Goal: Transaction & Acquisition: Purchase product/service

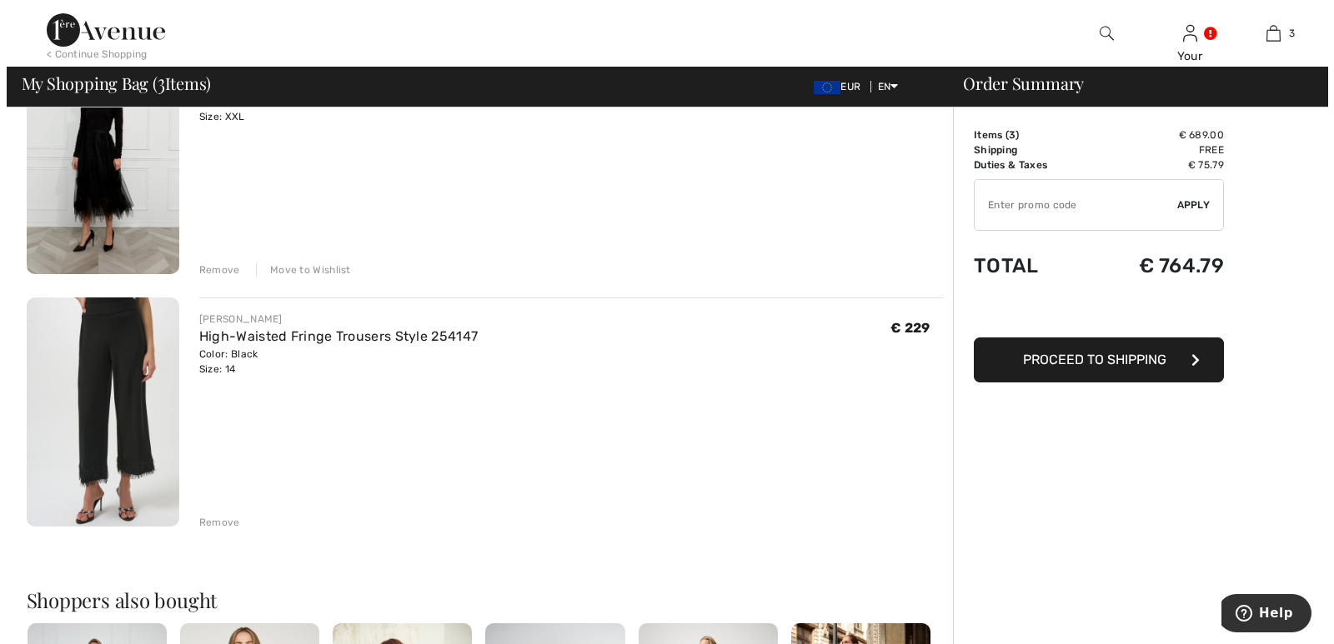
scroll to position [468, 0]
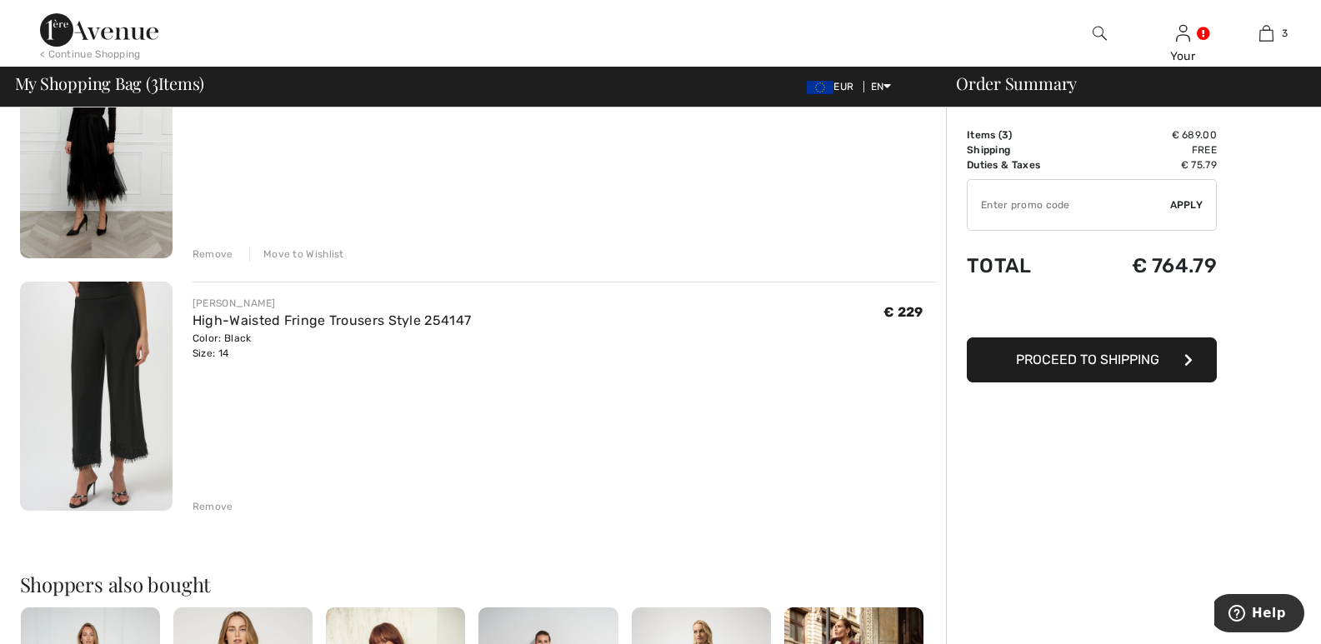
click at [1098, 28] on img at bounding box center [1100, 33] width 14 height 20
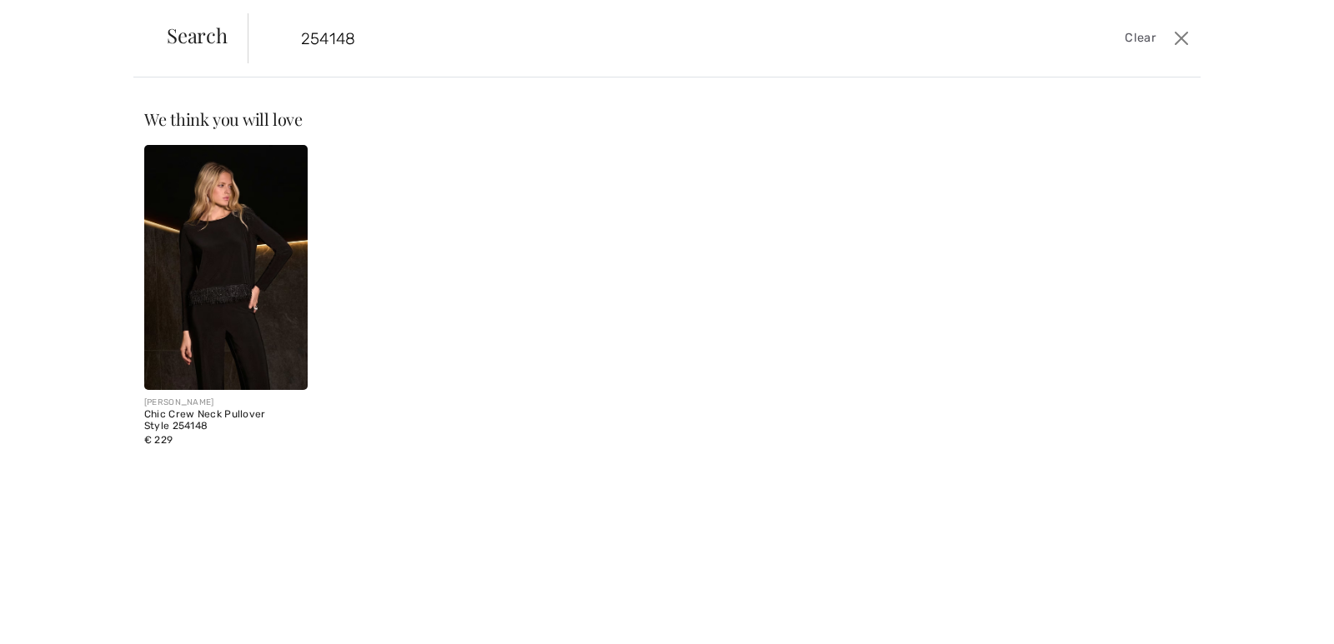
type input "254148"
click at [227, 255] on img at bounding box center [225, 267] width 163 height 245
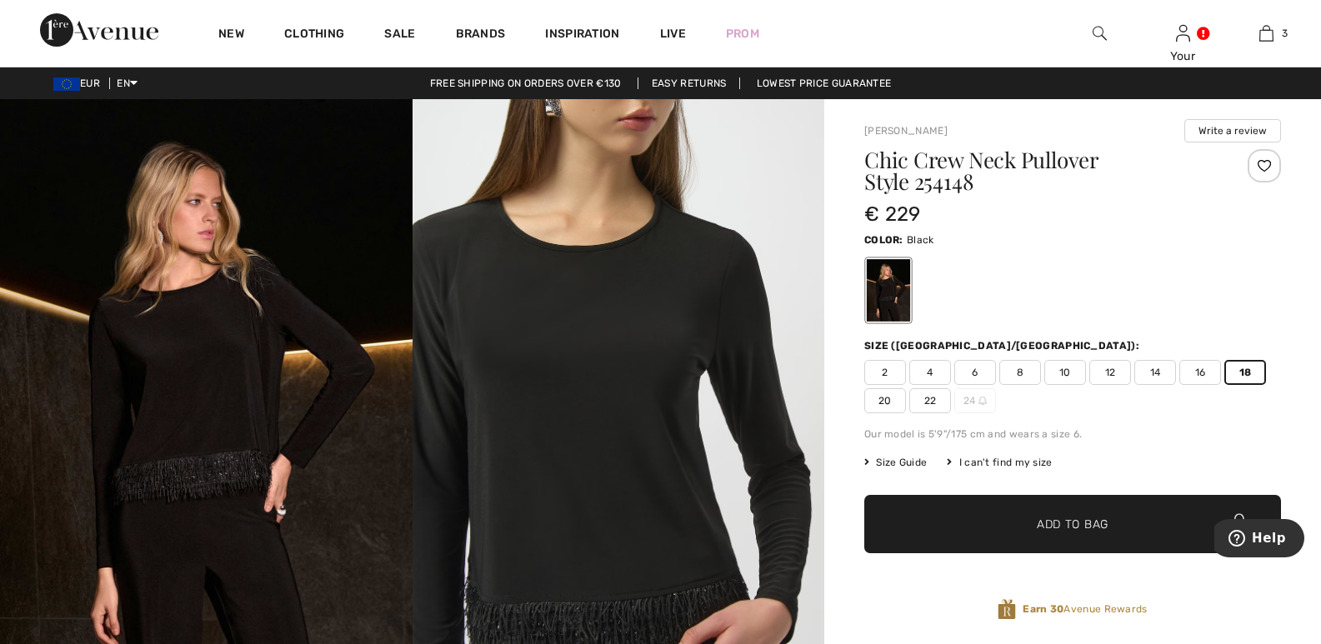
click at [1245, 363] on span "18" at bounding box center [1246, 372] width 42 height 25
click at [892, 395] on span "20" at bounding box center [885, 400] width 42 height 25
click at [1091, 513] on span "✔ Added to Bag Add to Bag" at bounding box center [1072, 524] width 417 height 58
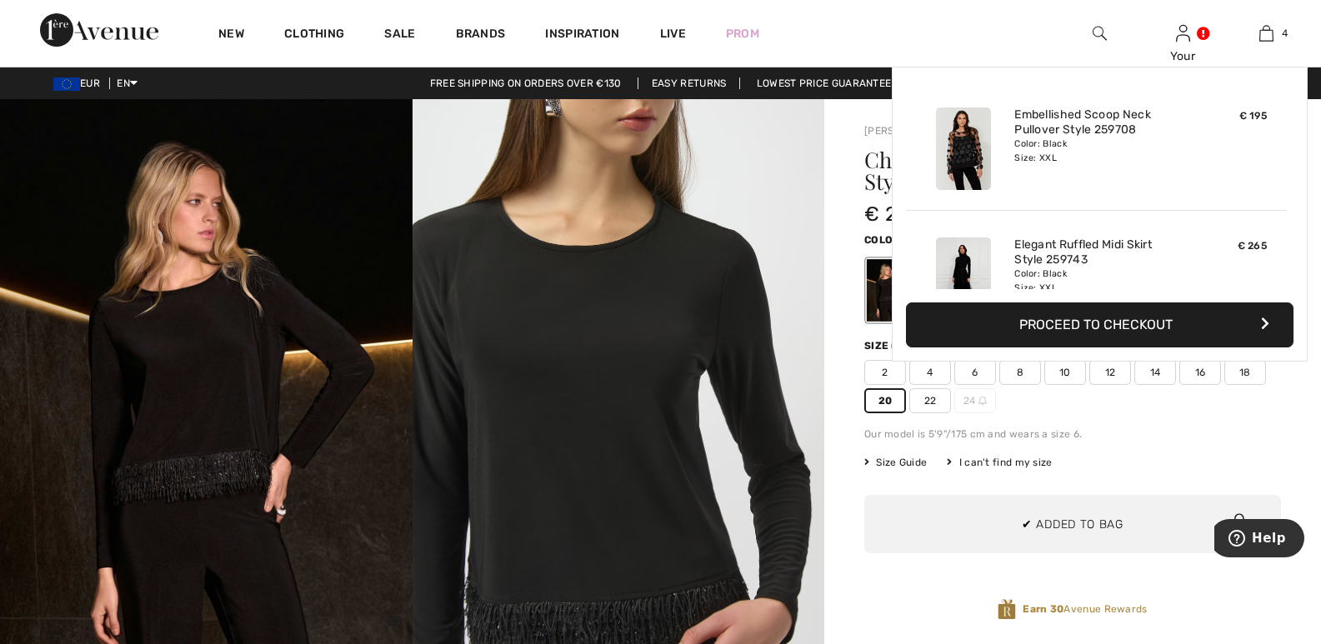
scroll to position [312, 0]
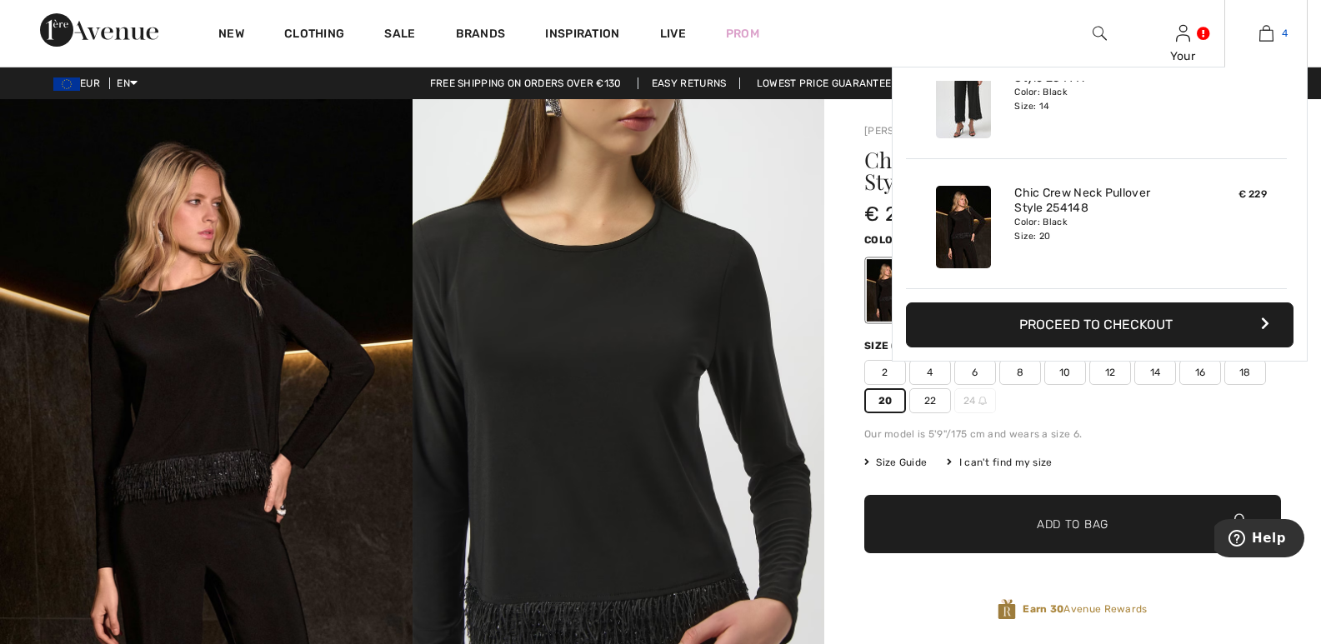
click at [1265, 35] on img at bounding box center [1267, 33] width 14 height 20
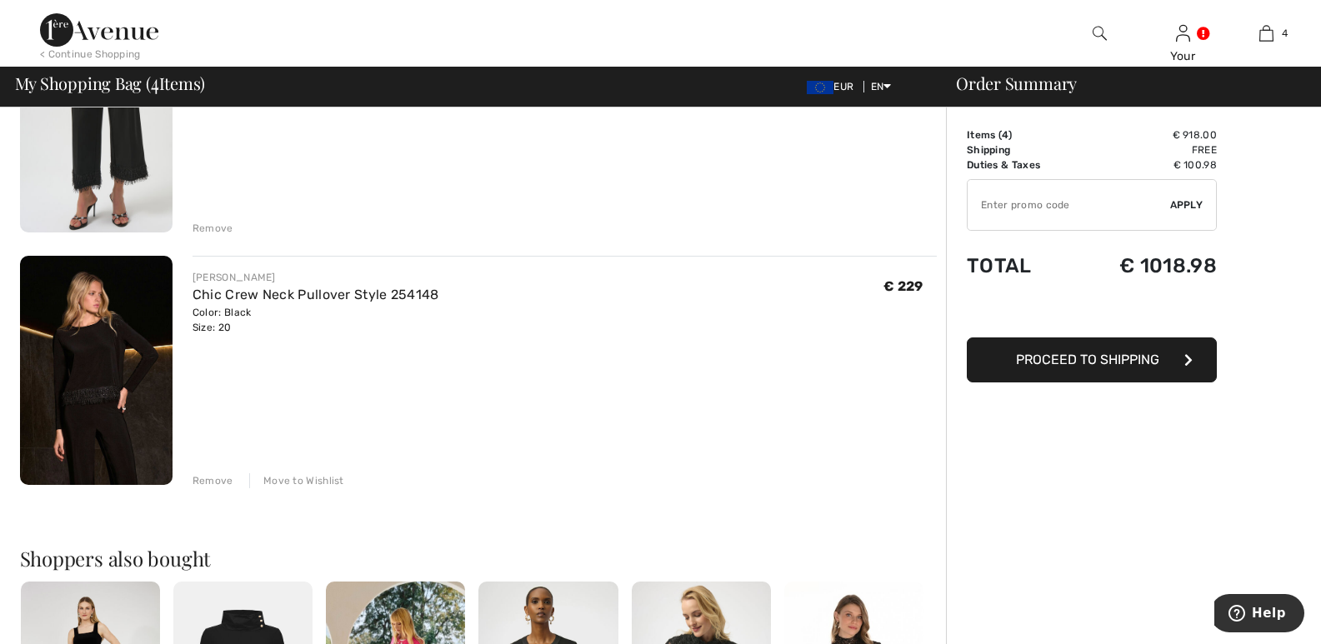
scroll to position [749, 0]
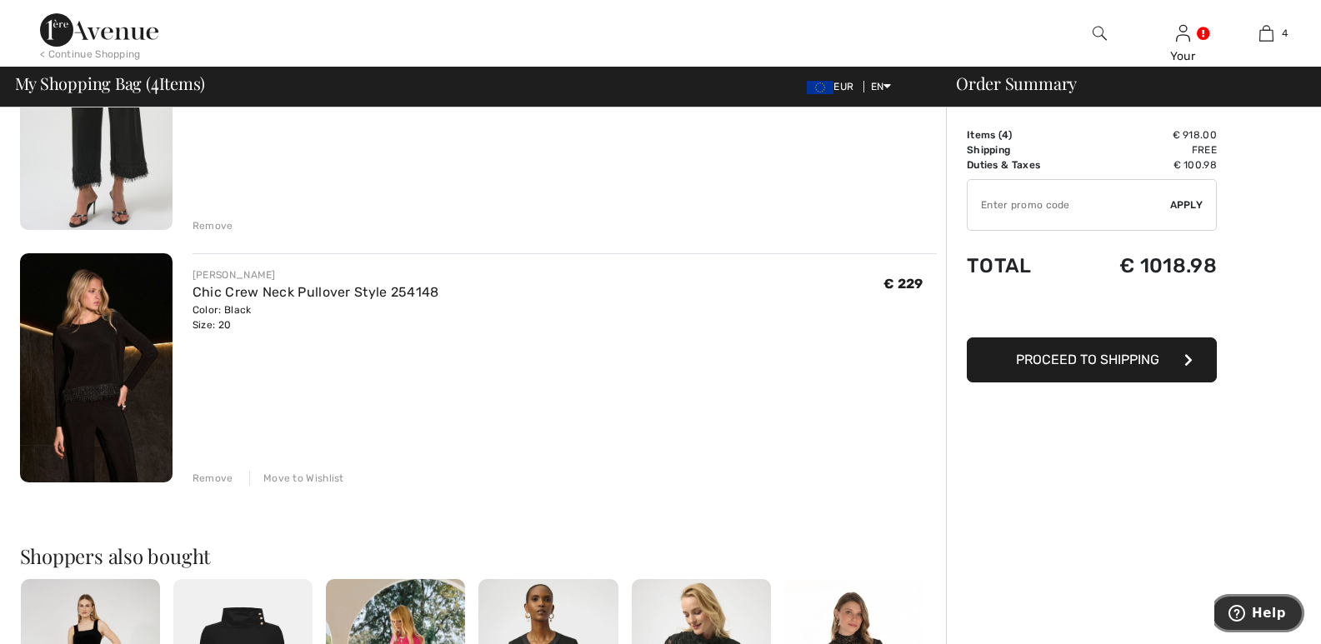
click at [1271, 609] on span "Help" at bounding box center [1269, 613] width 34 height 15
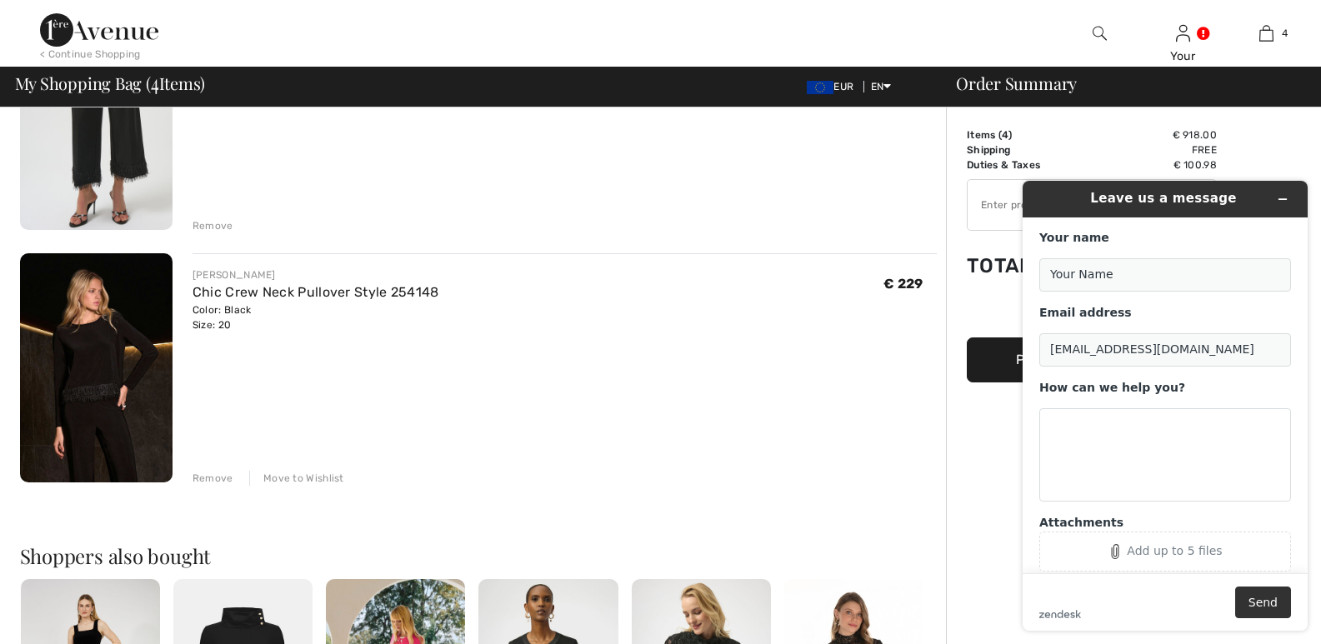
scroll to position [0, 0]
click at [1074, 268] on input "Your Name" at bounding box center [1165, 274] width 252 height 33
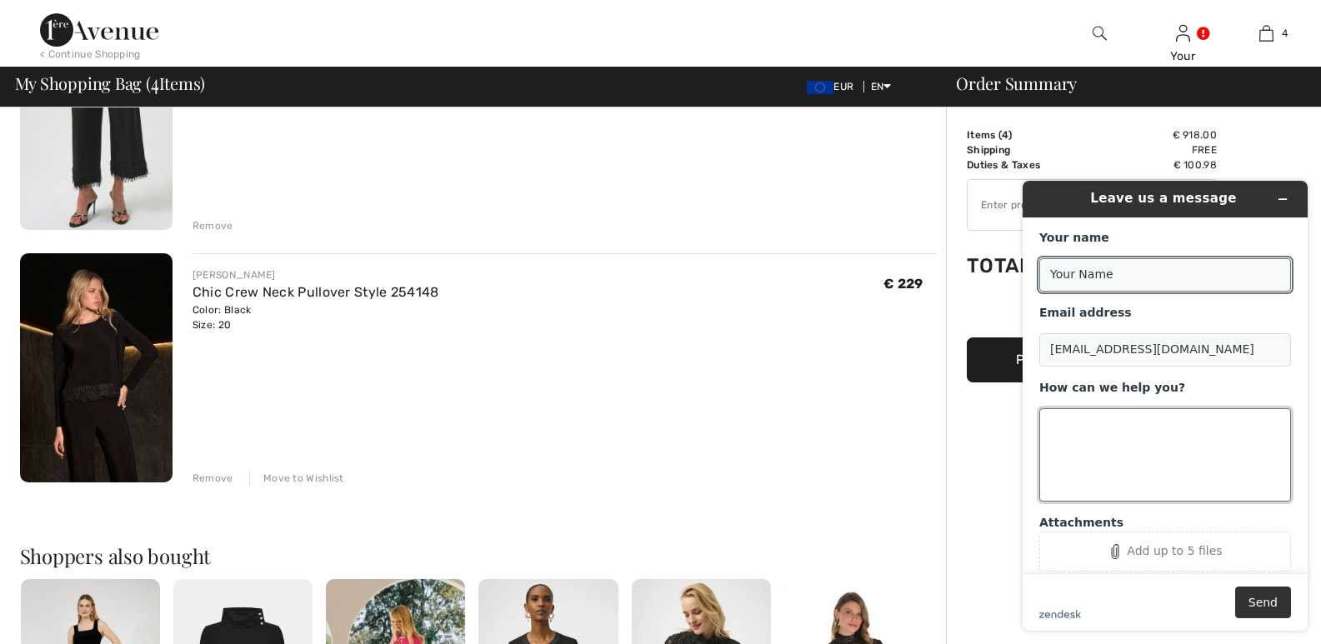
click at [1063, 431] on textarea "How can we help you?" at bounding box center [1165, 454] width 252 height 93
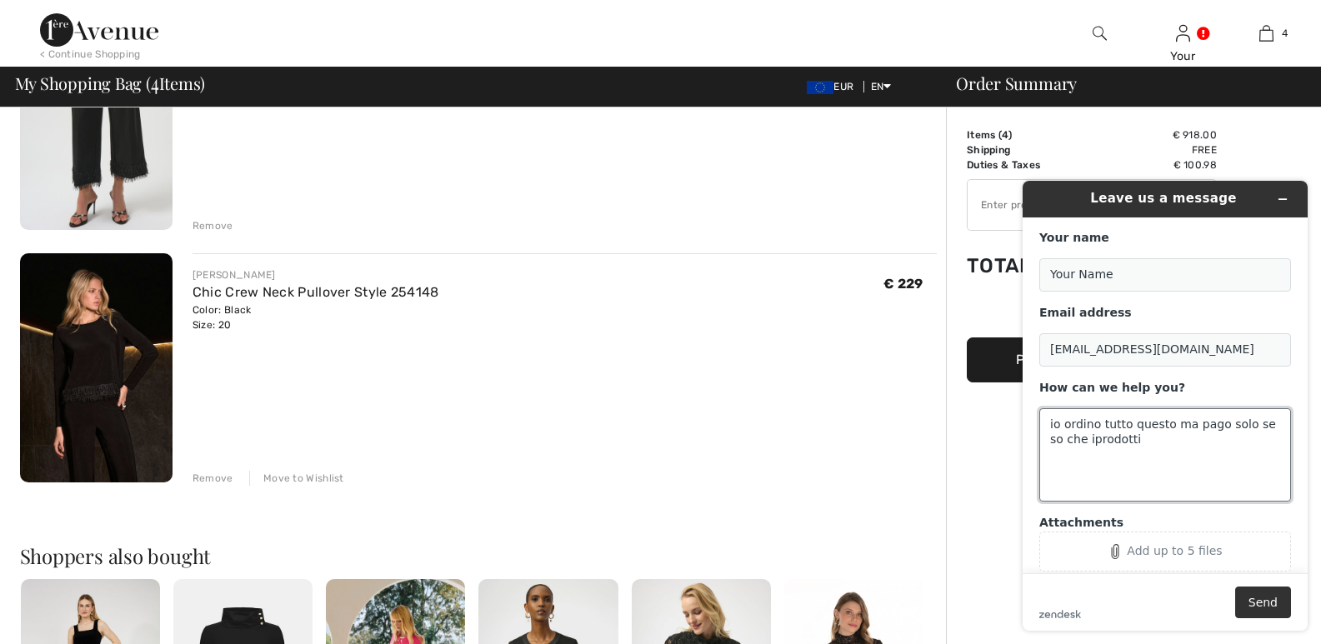
click at [1074, 440] on textarea "io ordino tutto questo ma pago solo se so che iprodotti" at bounding box center [1165, 454] width 252 height 93
click at [1129, 441] on textarea "io ordino tutto questo ma pago solo se so che i prodotti" at bounding box center [1165, 454] width 252 height 93
type textarea "io ordino tutto questo ma pago solo se so che i prodotti sono disponibili luisa"
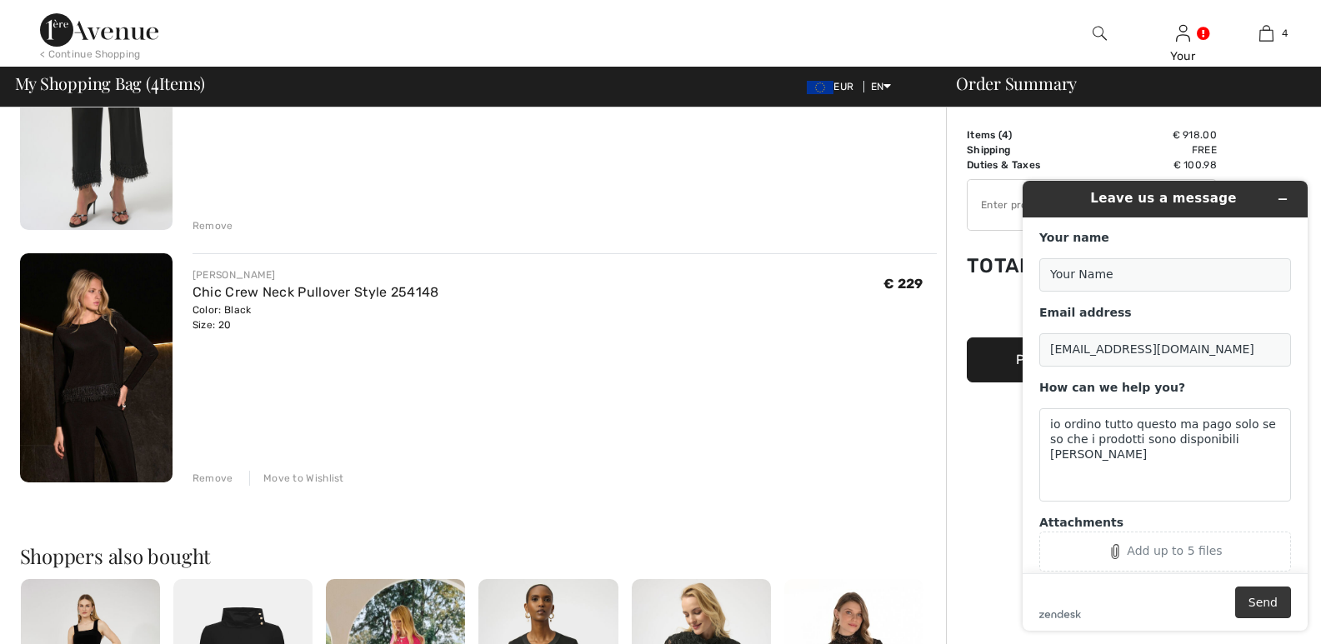
click at [1268, 600] on button "Send" at bounding box center [1263, 603] width 56 height 32
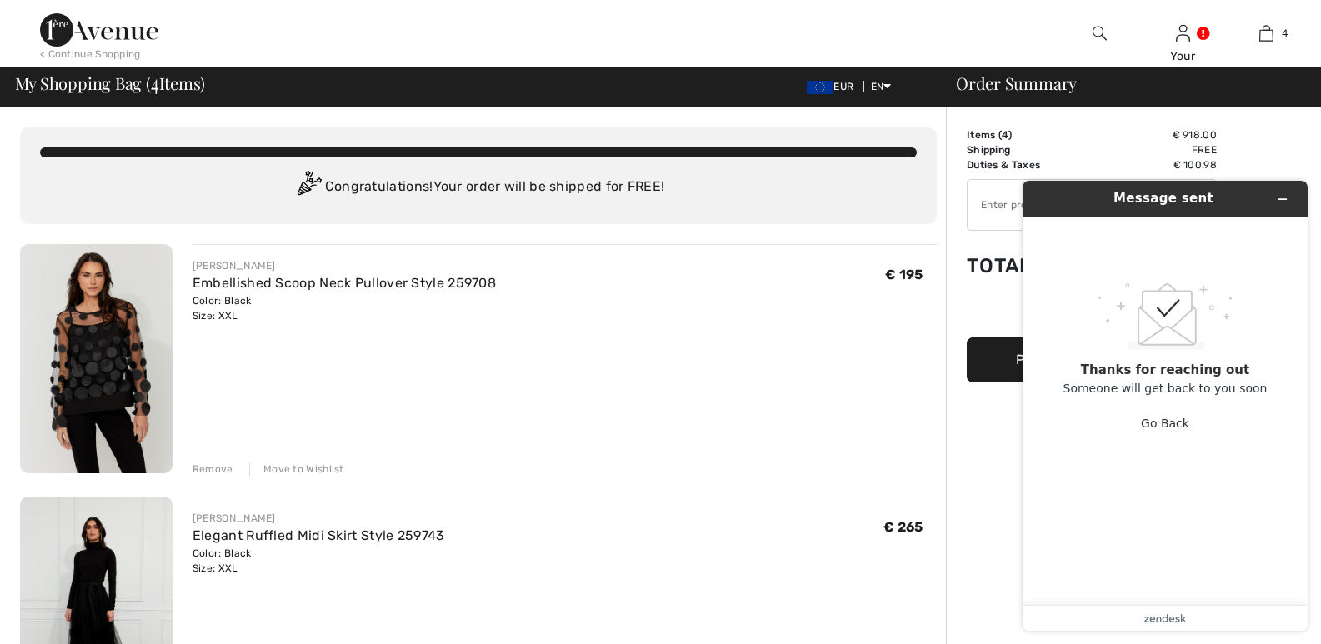
click at [598, 362] on div "FRANK LYMAN Embellished Scoop Neck Pullover Style 259708 Color: Black Size: XXL…" at bounding box center [565, 360] width 744 height 233
click at [1282, 202] on icon "Minimize widget" at bounding box center [1283, 199] width 12 height 12
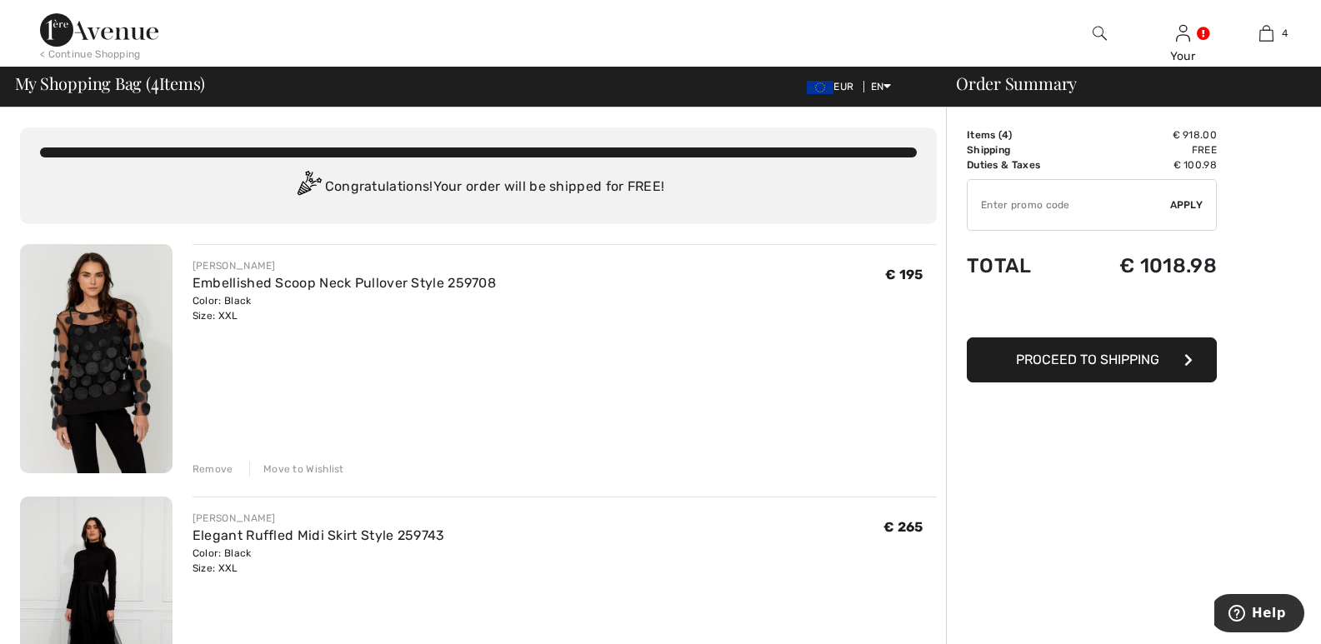
click at [1096, 28] on img at bounding box center [1100, 33] width 14 height 20
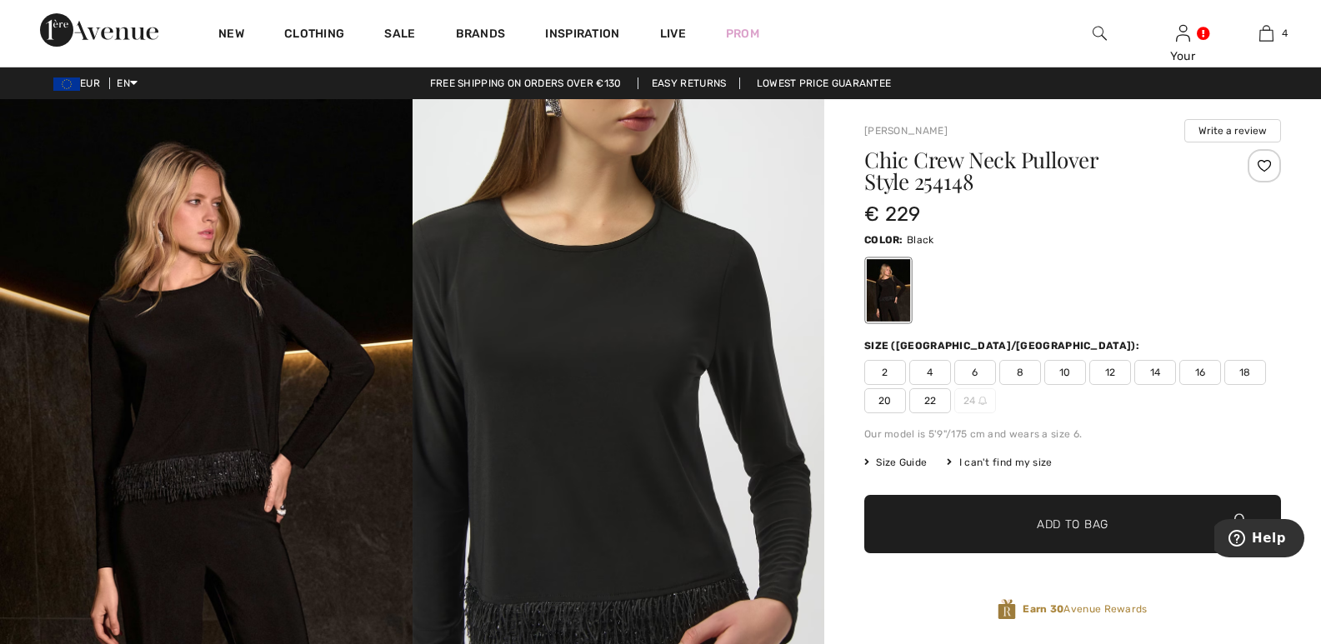
click at [1104, 32] on img at bounding box center [1100, 33] width 14 height 20
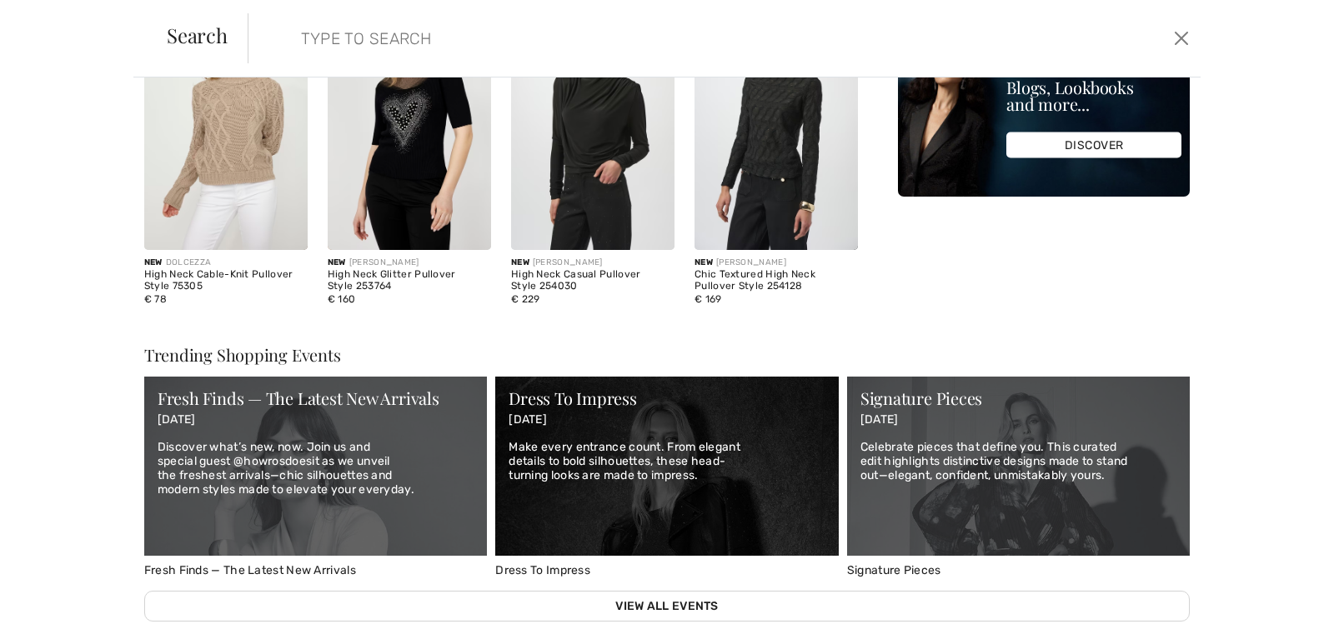
scroll to position [393, 0]
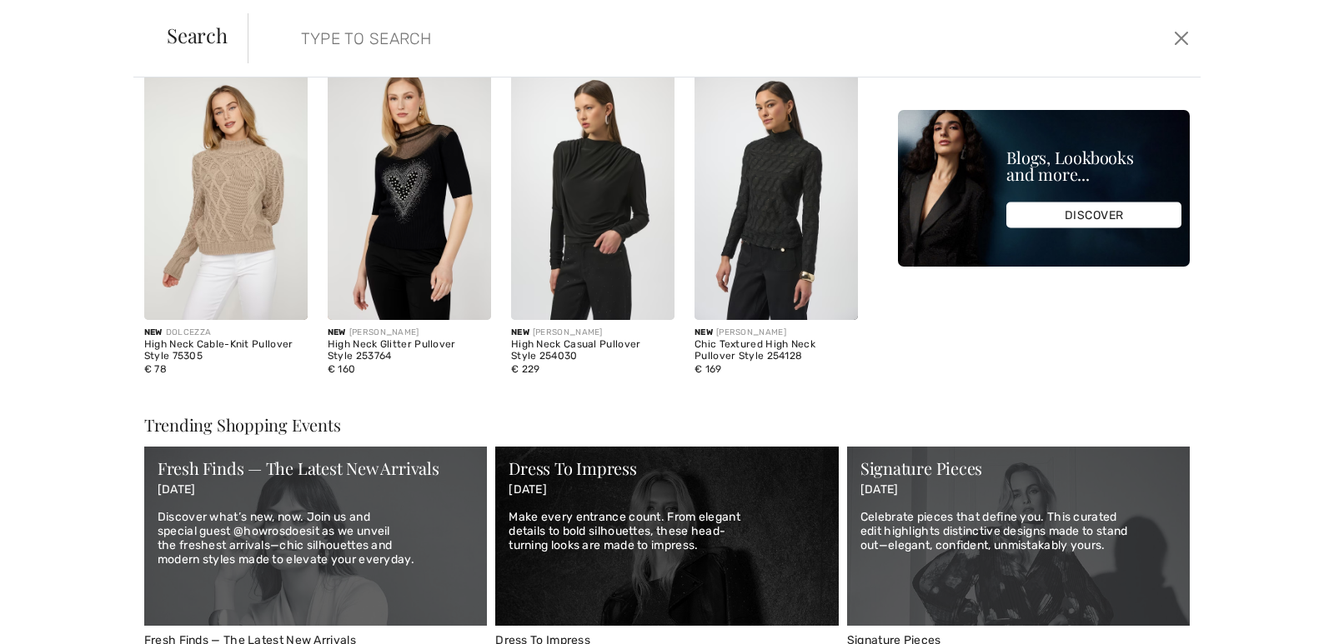
click at [585, 211] on img at bounding box center [592, 197] width 163 height 245
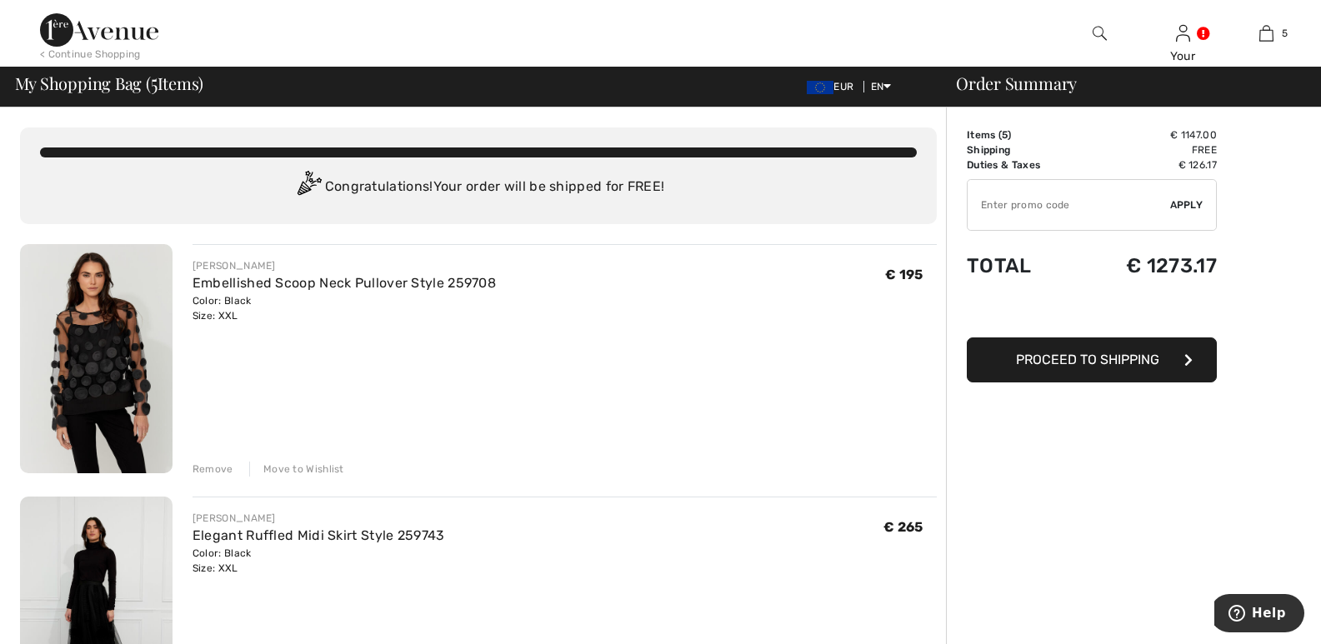
click at [993, 196] on input "TEXT" at bounding box center [1069, 205] width 203 height 50
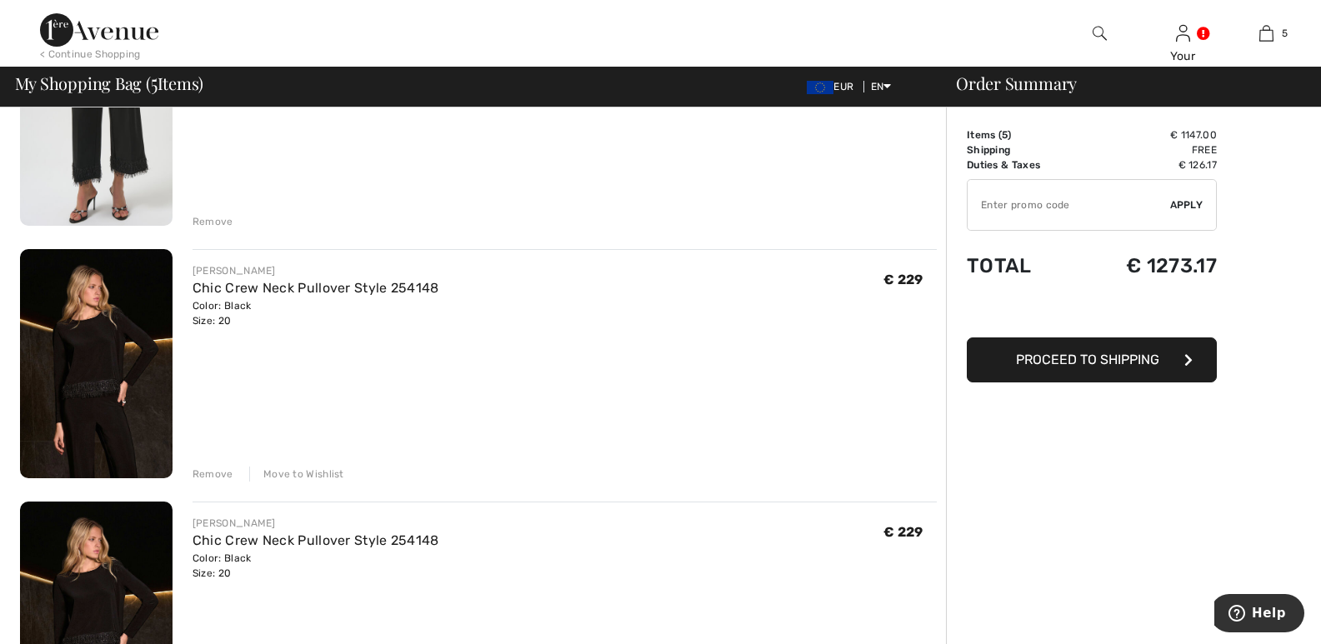
scroll to position [721, 0]
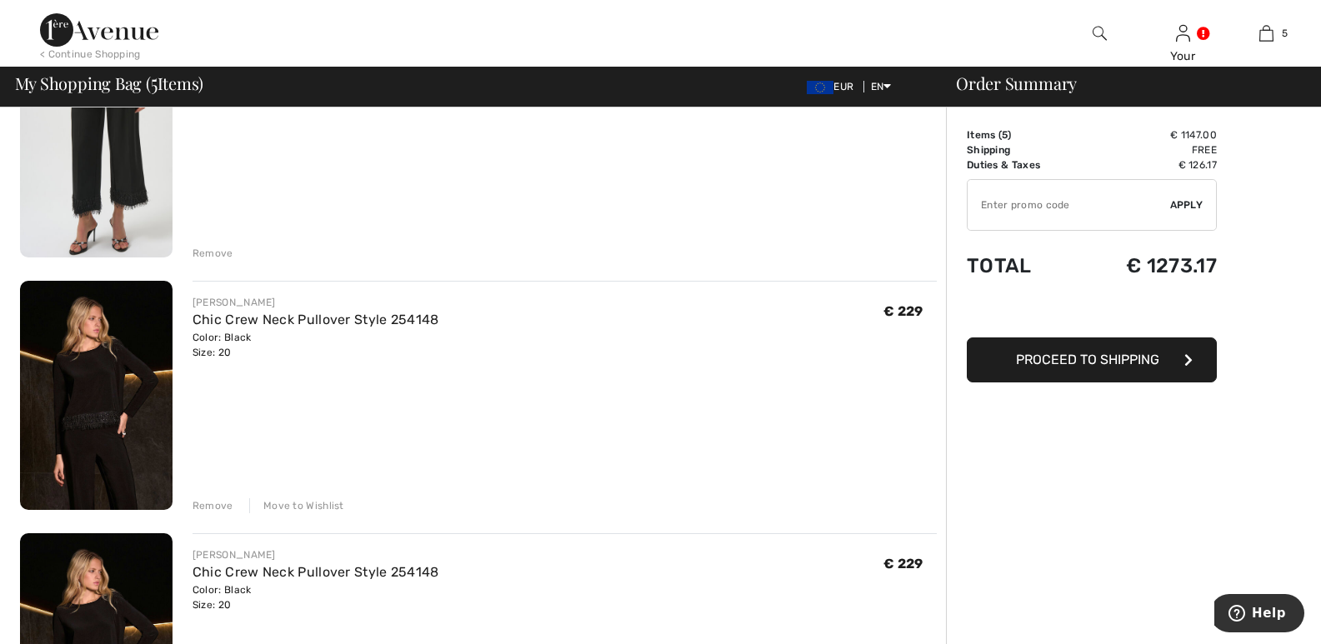
click at [215, 503] on div "Remove" at bounding box center [213, 505] width 41 height 15
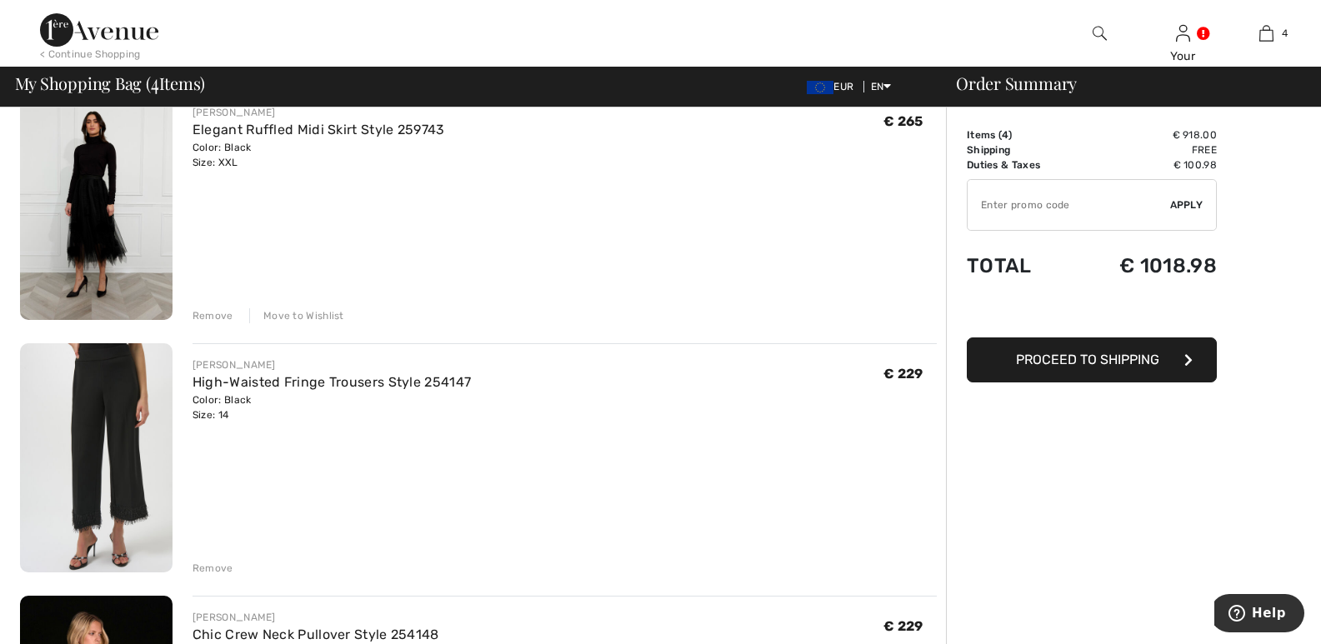
scroll to position [403, 0]
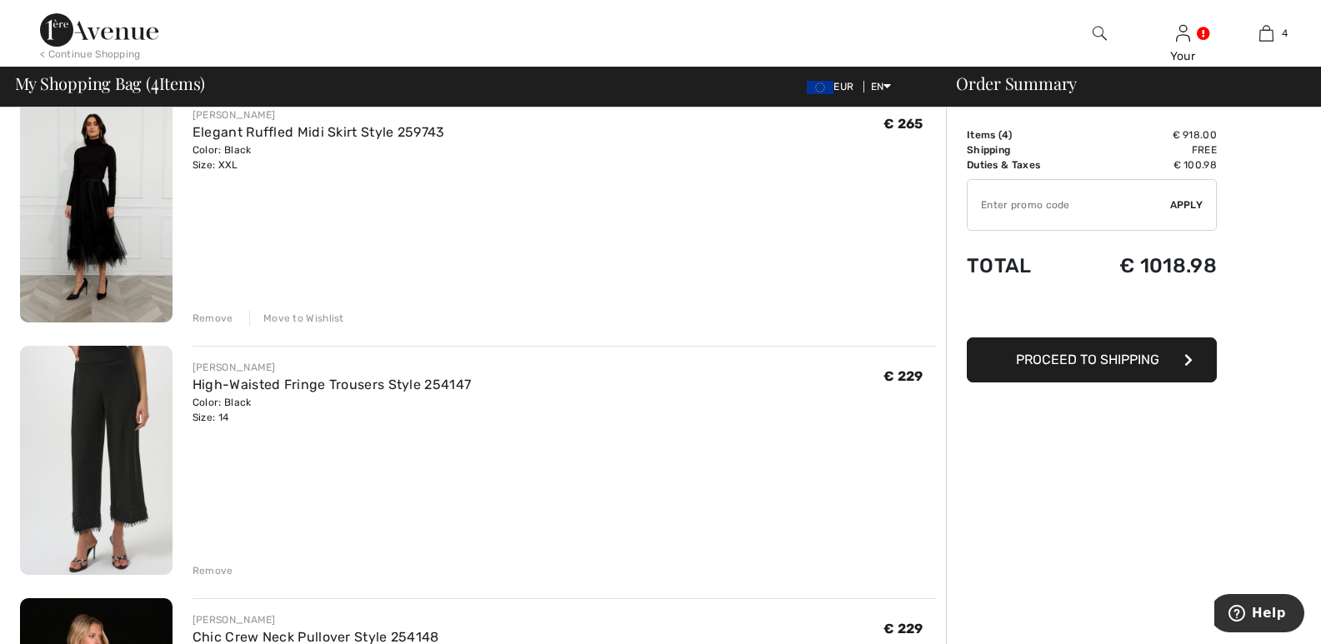
click at [75, 183] on img at bounding box center [96, 207] width 153 height 229
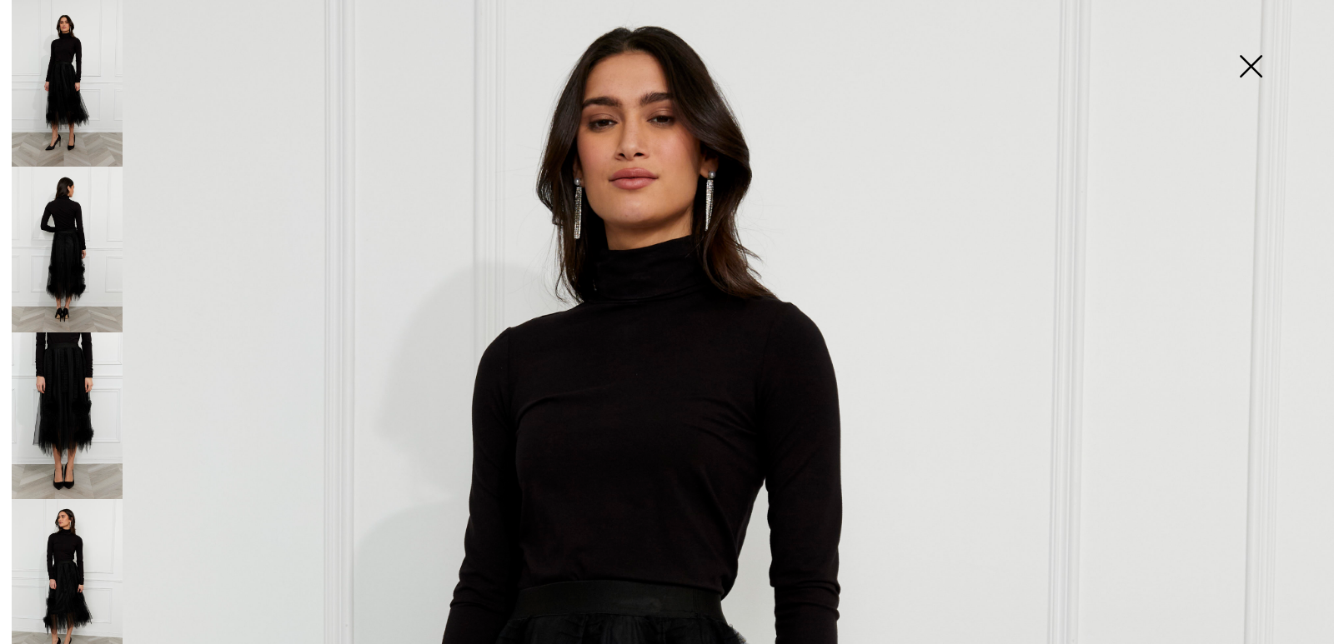
scroll to position [132, 0]
